Goal: Transaction & Acquisition: Purchase product/service

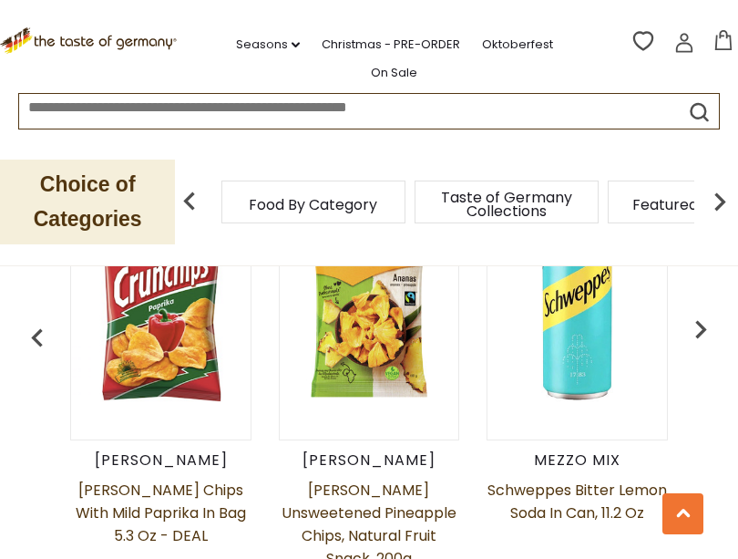
scroll to position [782, 0]
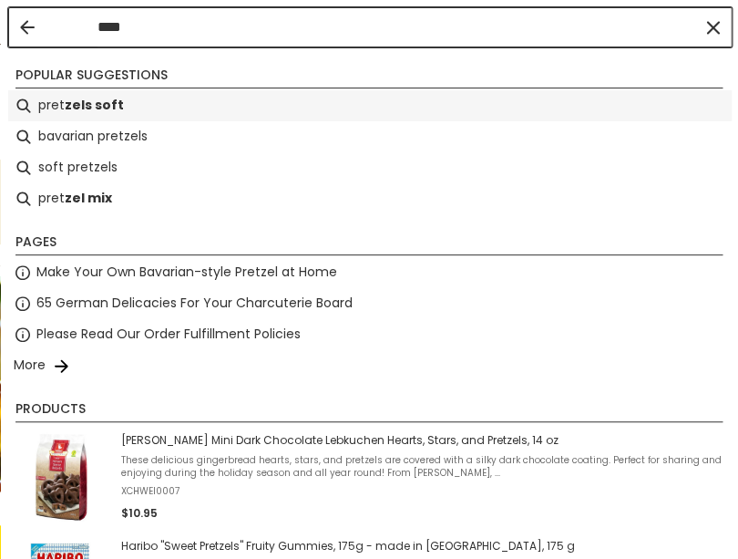
scroll to position [0, 0]
type input "****"
click at [338, 98] on li "pret zels soft" at bounding box center [370, 105] width 724 height 31
type input "**********"
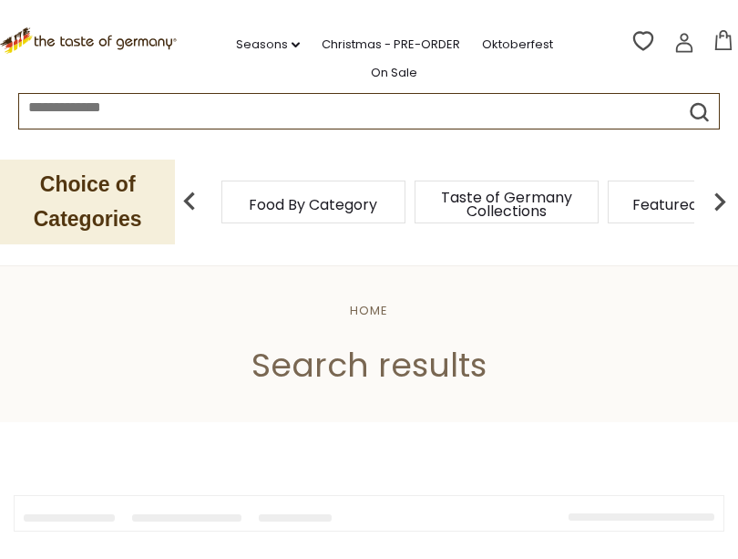
type input "**********"
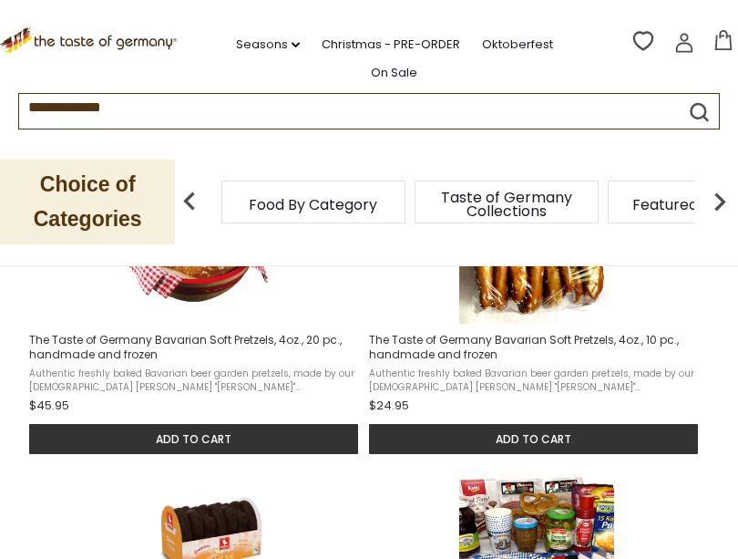
scroll to position [473, 0]
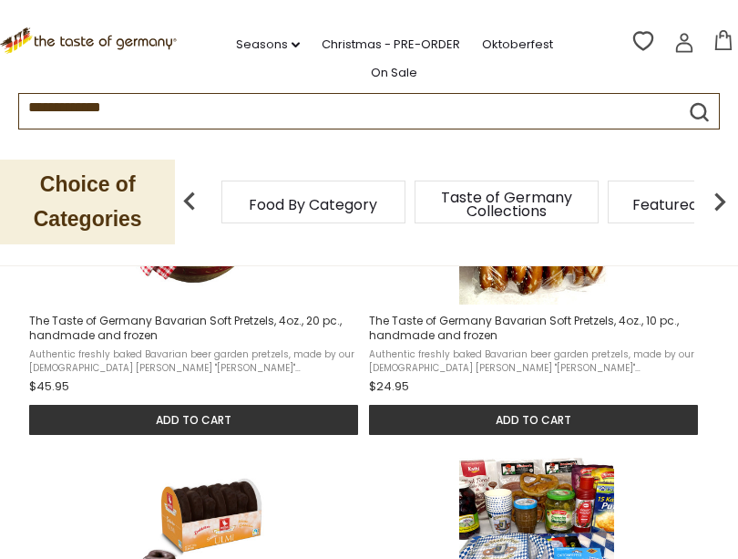
click at [475, 339] on span "The Taste of Germany Bavarian Soft Pretzels, 4oz., 10 pc., handmade and frozen" at bounding box center [534, 328] width 331 height 29
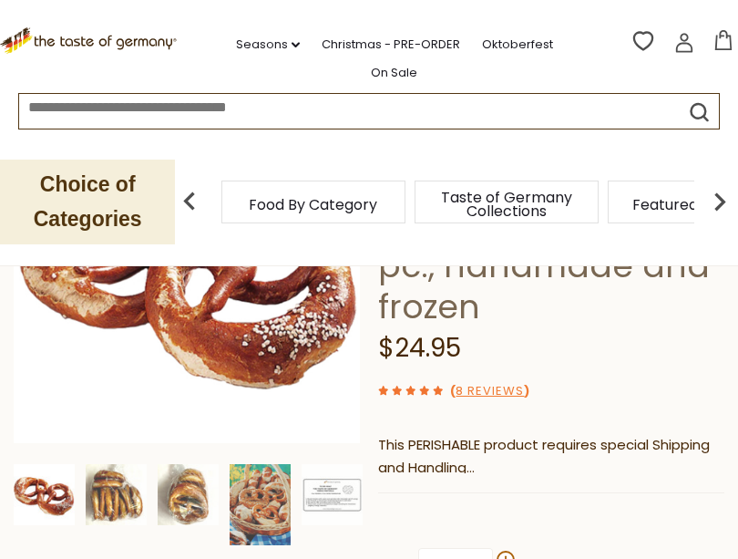
scroll to position [408, 0]
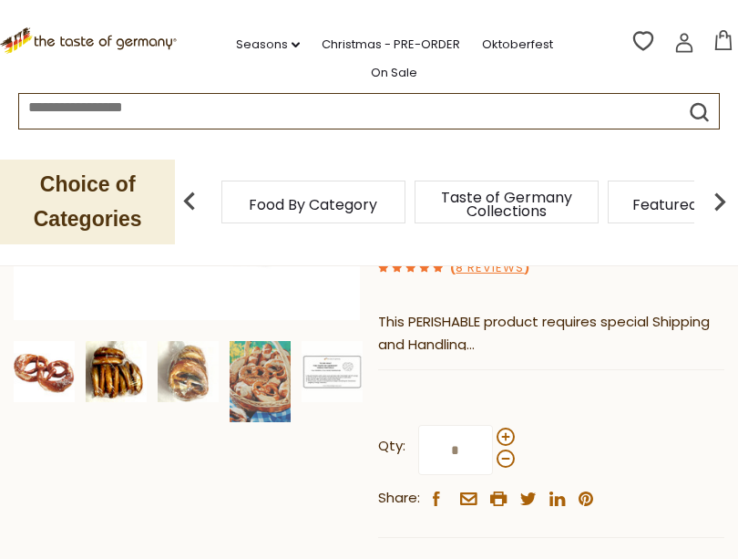
click at [133, 365] on img at bounding box center [116, 371] width 61 height 61
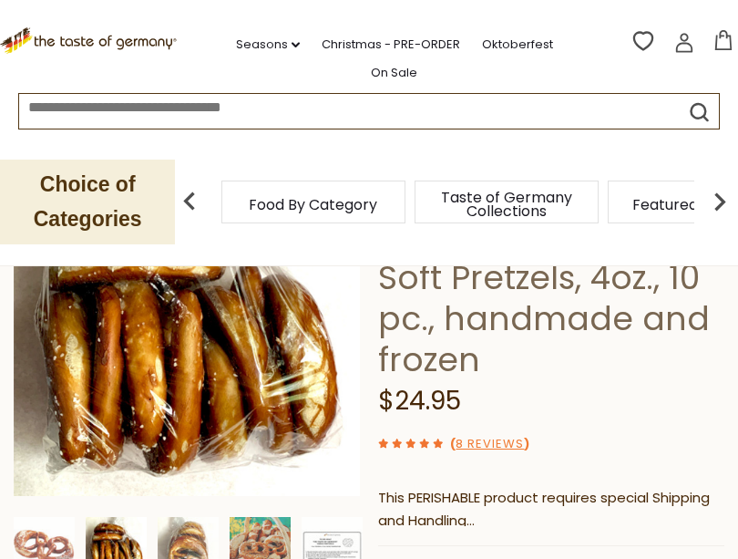
scroll to position [244, 0]
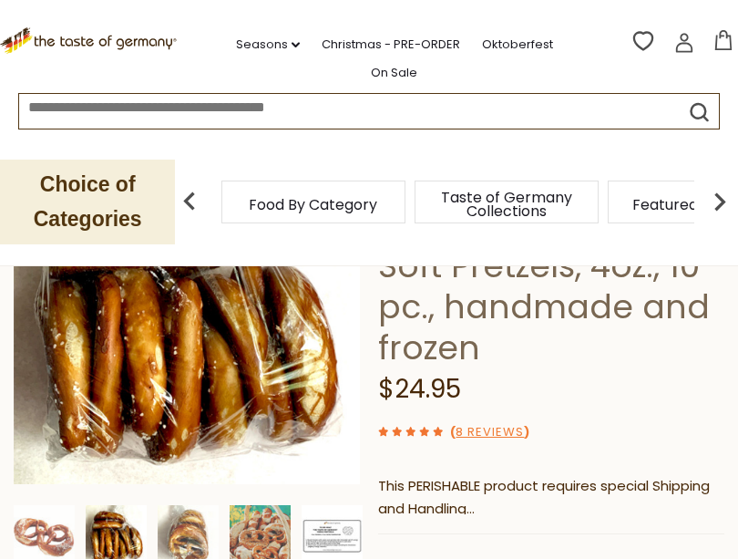
click at [356, 523] on img at bounding box center [332, 535] width 61 height 61
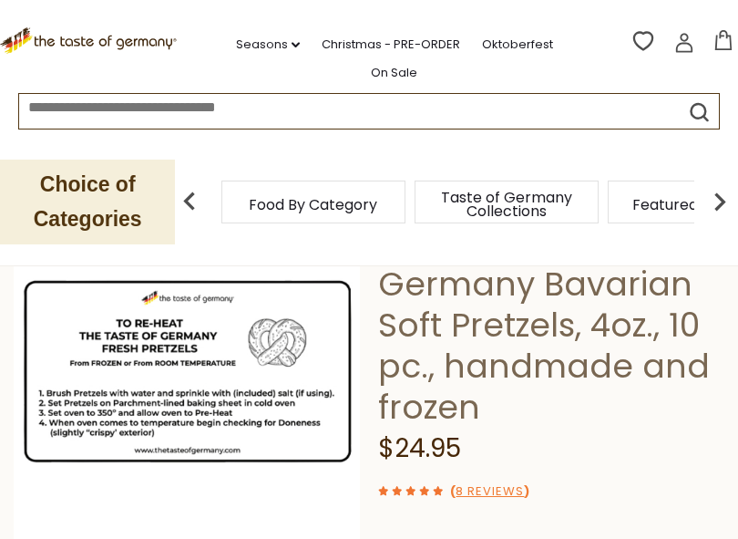
scroll to position [182, 0]
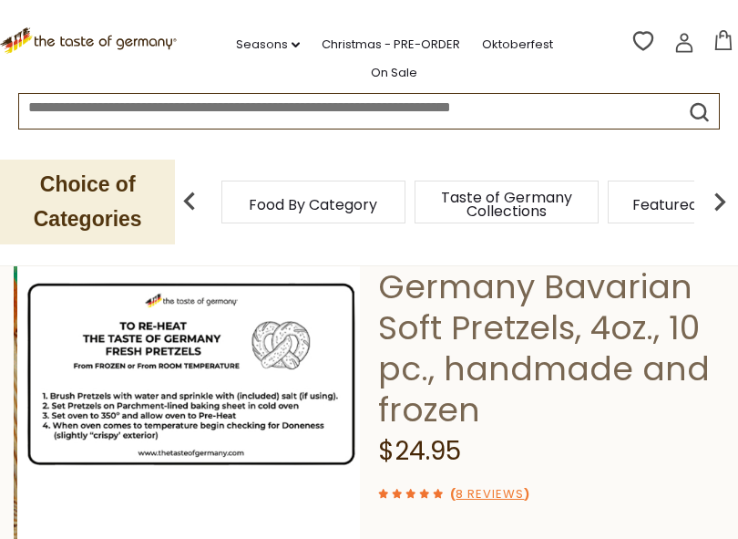
drag, startPoint x: 38, startPoint y: 390, endPoint x: 41, endPoint y: 399, distance: 9.5
click at [41, 399] on img at bounding box center [190, 372] width 347 height 347
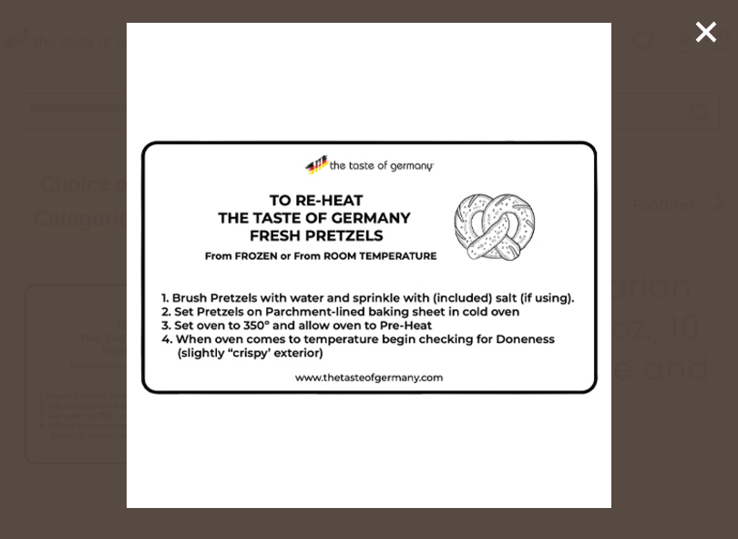
drag, startPoint x: 324, startPoint y: 389, endPoint x: 195, endPoint y: 318, distance: 146.9
click at [697, 35] on icon at bounding box center [706, 31] width 27 height 27
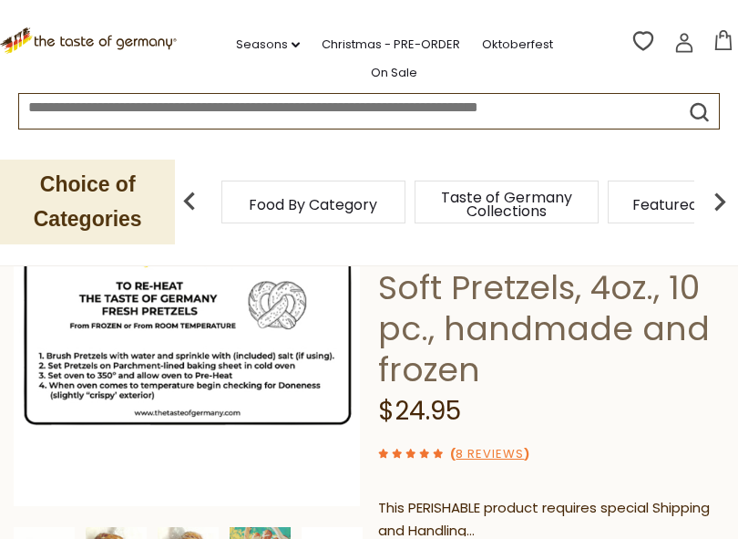
scroll to position [238, 0]
